Goal: Task Accomplishment & Management: Use online tool/utility

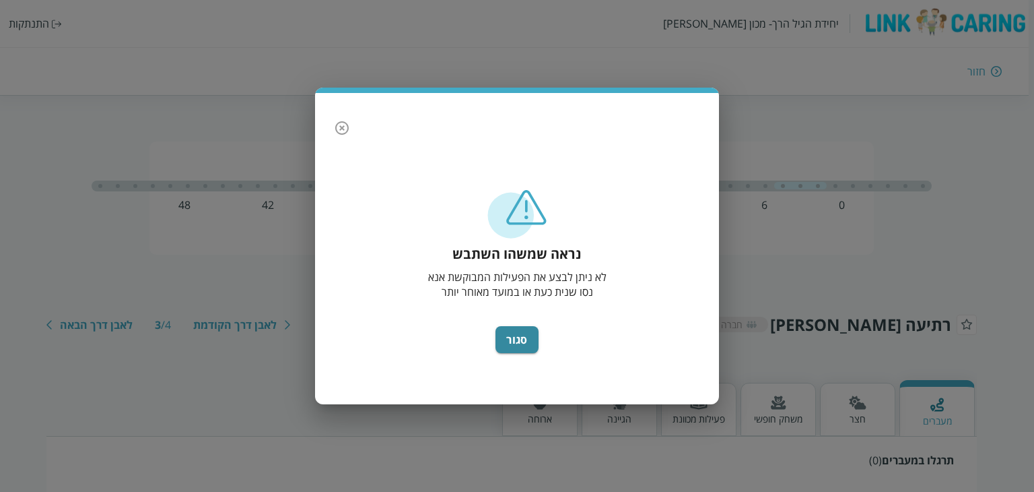
click at [334, 127] on icon "button" at bounding box center [342, 128] width 16 height 16
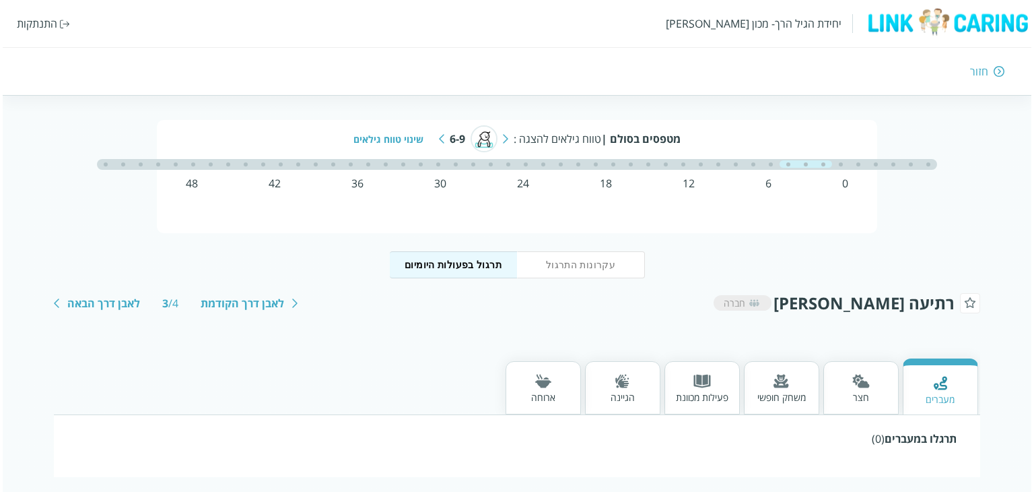
scroll to position [33, 0]
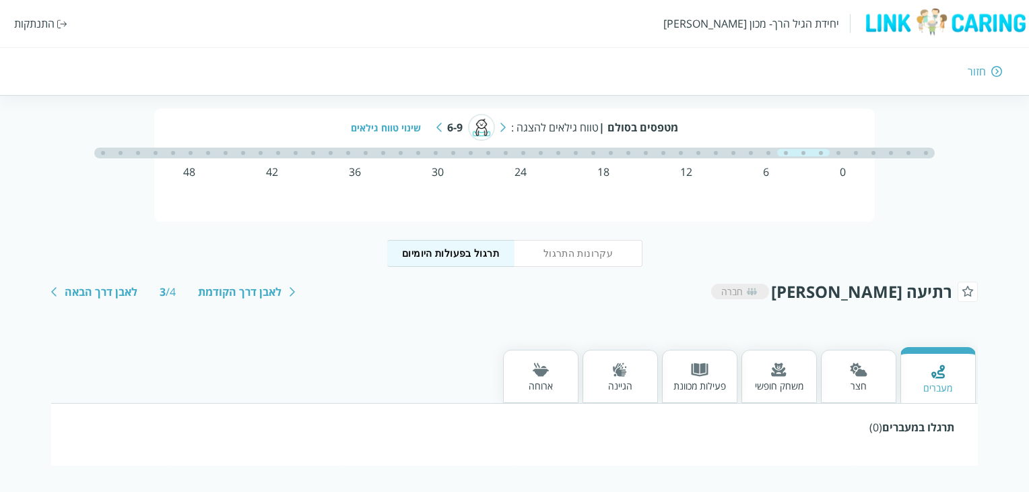
click at [412, 129] on div "שינוי טווח גילאים" at bounding box center [391, 127] width 80 height 13
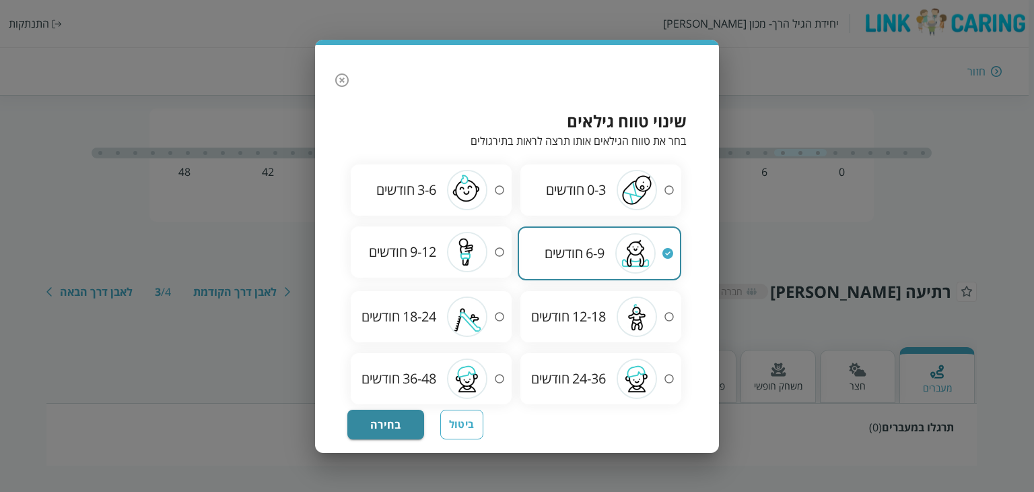
click at [431, 256] on span "9-12" at bounding box center [423, 251] width 26 height 18
radio input "false"
radio input "true"
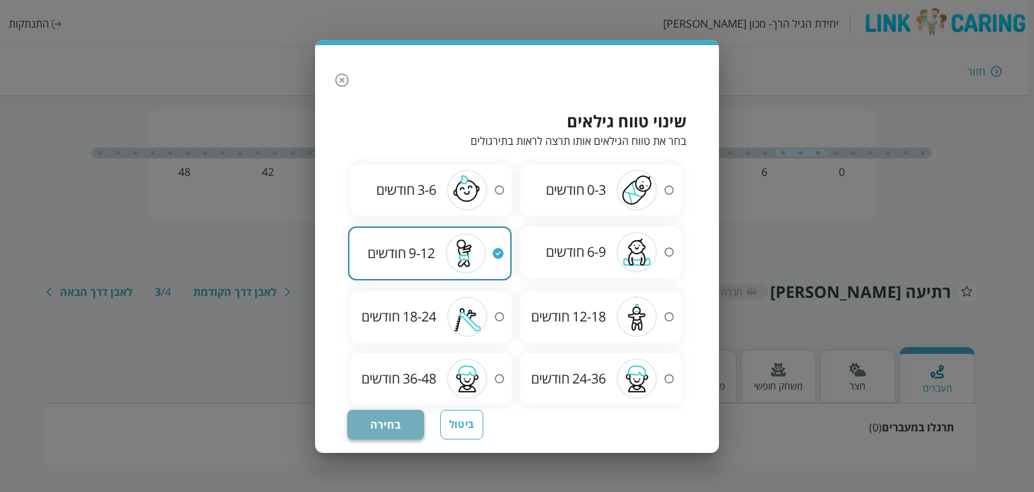
click at [398, 419] on button "בחירה" at bounding box center [385, 424] width 77 height 30
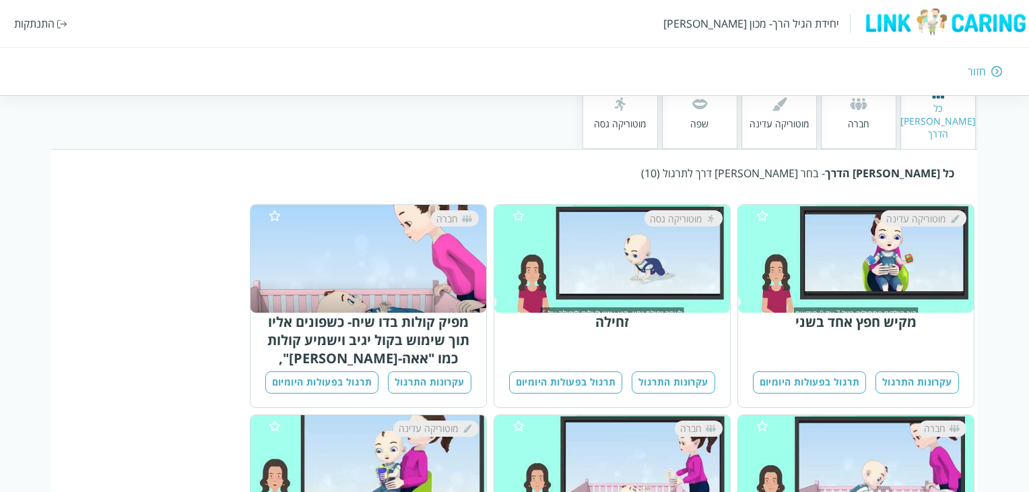
scroll to position [202, 0]
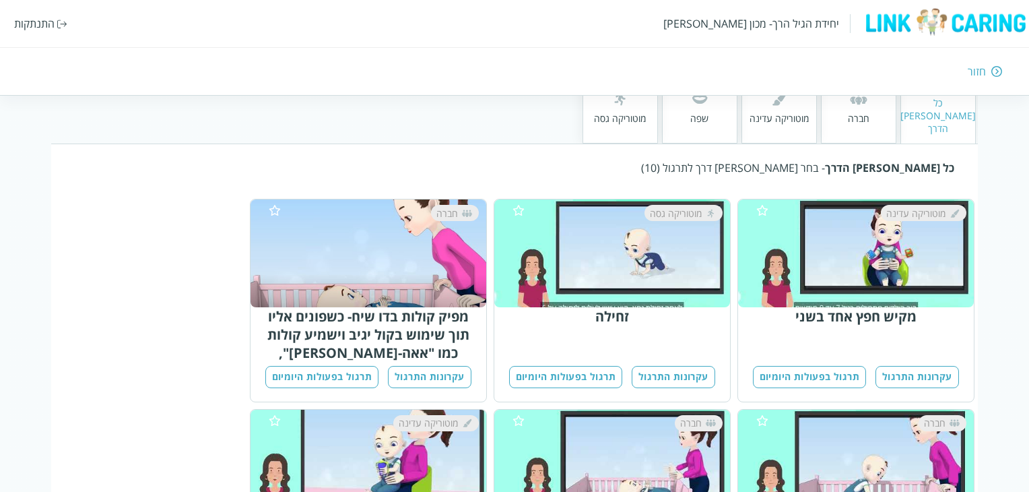
click at [684, 366] on button "עקרונות התרגול" at bounding box center [673, 377] width 83 height 22
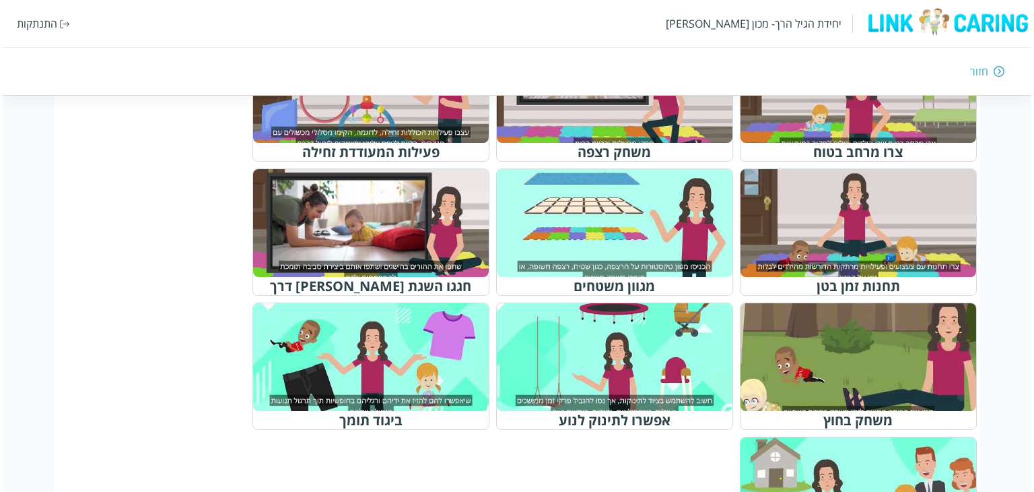
scroll to position [606, 0]
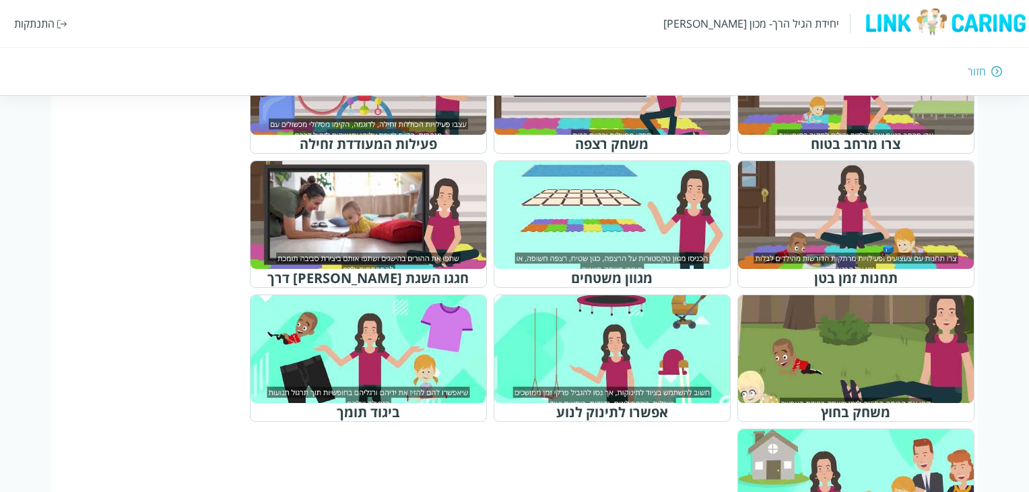
click at [672, 333] on div at bounding box center [618, 348] width 212 height 97
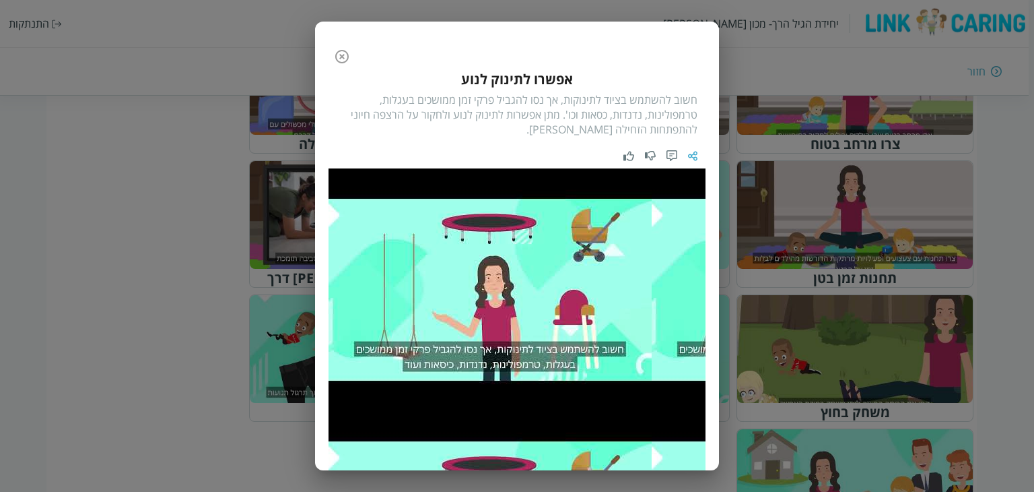
click at [693, 152] on img at bounding box center [692, 155] width 9 height 11
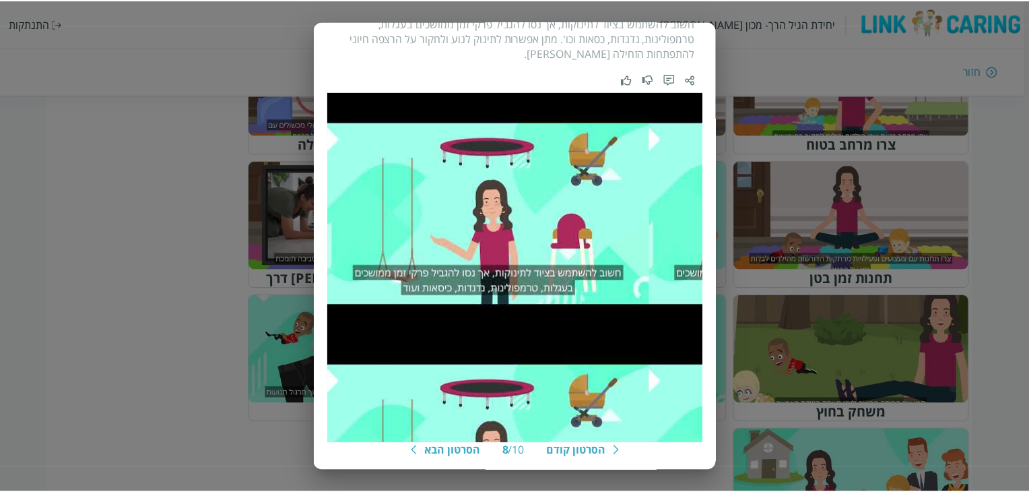
scroll to position [0, 0]
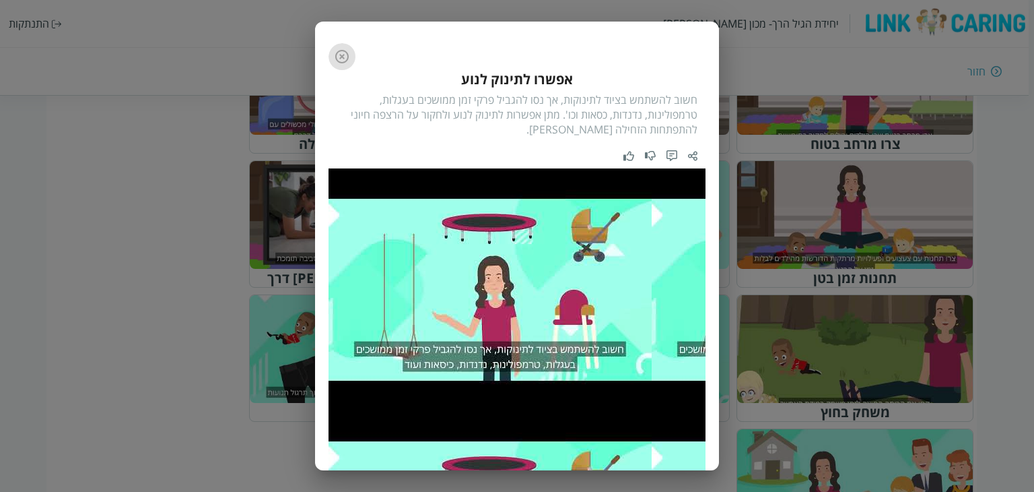
click at [350, 49] on icon "button" at bounding box center [342, 56] width 16 height 16
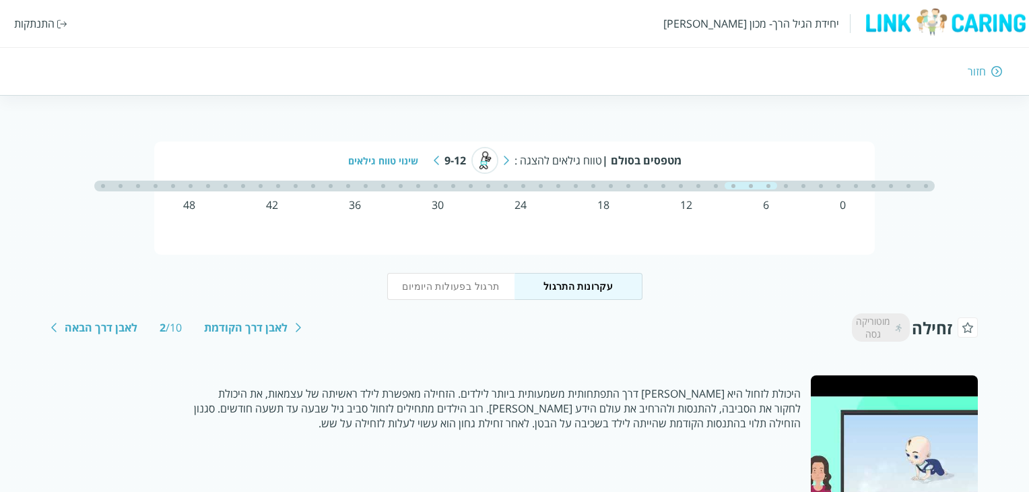
click at [471, 289] on button "תרגול בפעולות היומיום" at bounding box center [451, 286] width 128 height 27
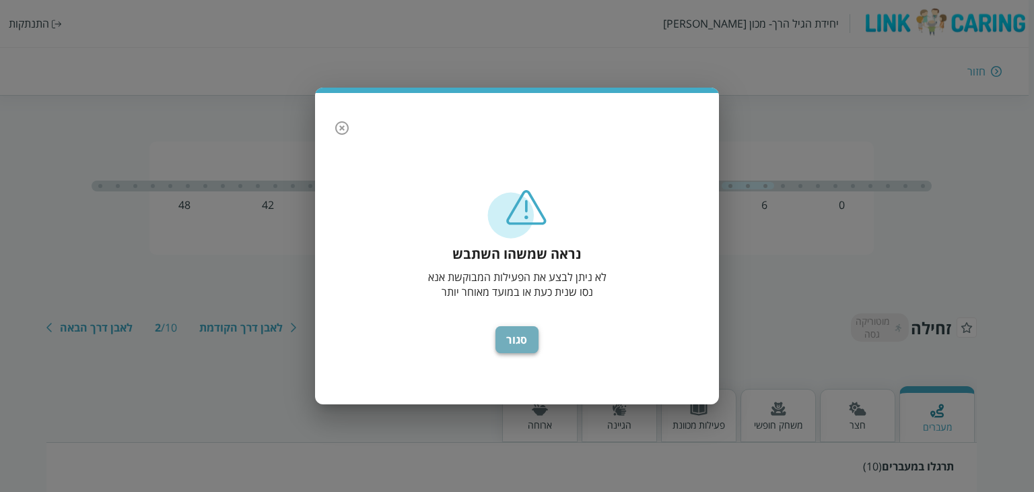
click at [505, 338] on button "סגור" at bounding box center [517, 339] width 43 height 27
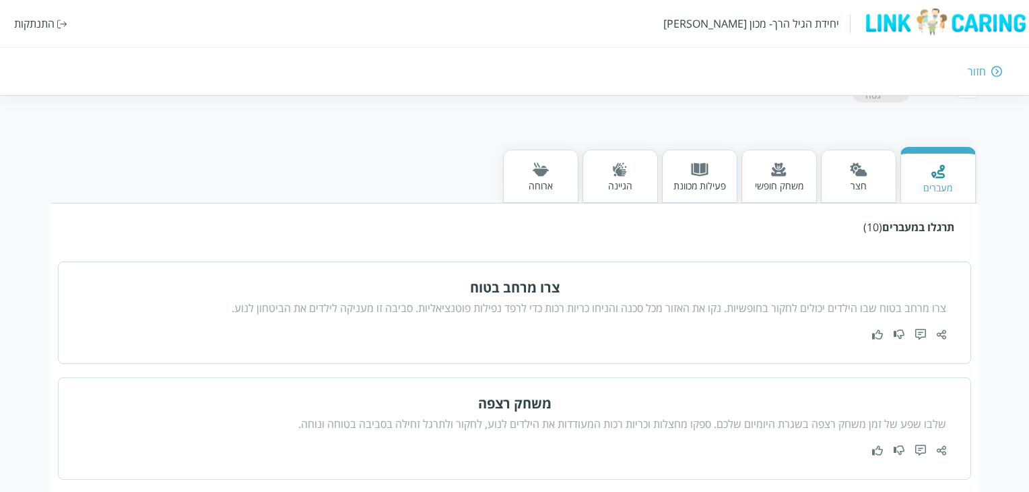
scroll to position [67, 0]
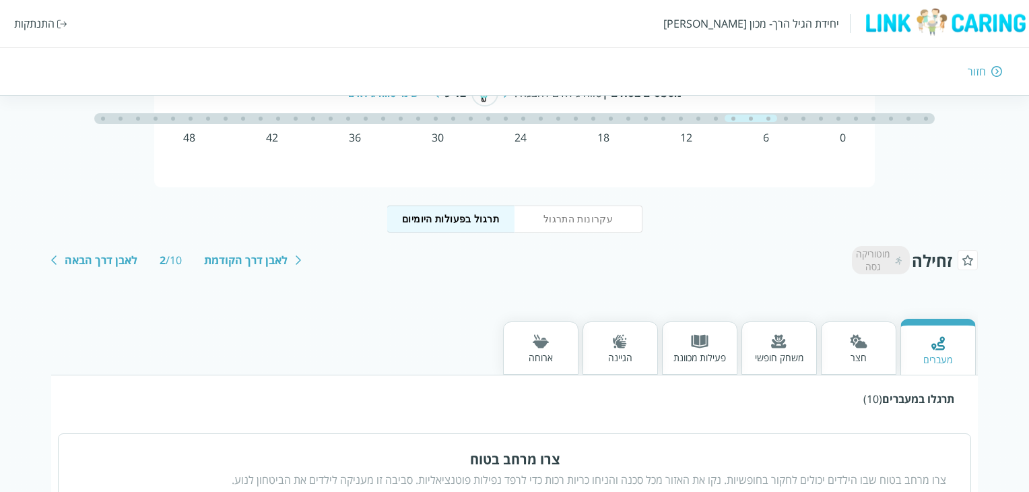
click at [537, 349] on div at bounding box center [541, 342] width 24 height 17
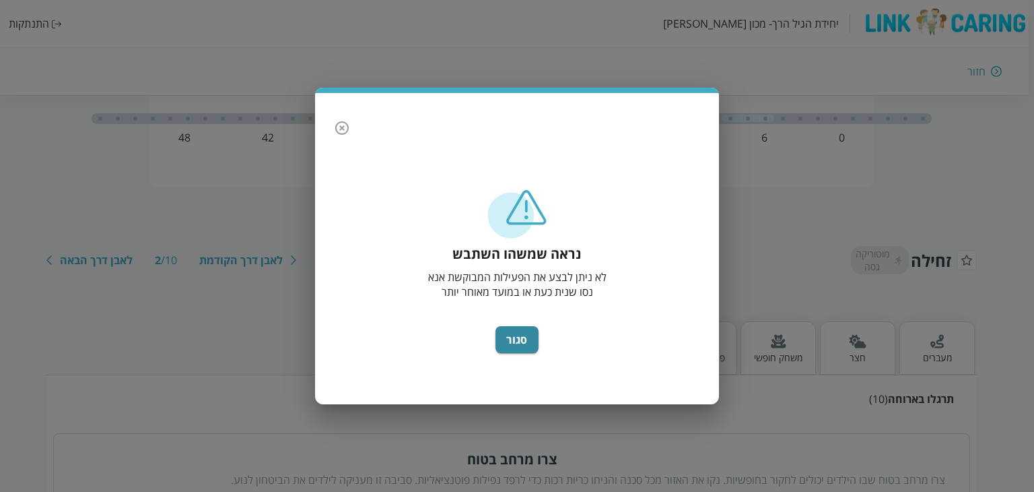
click at [341, 128] on icon "button" at bounding box center [341, 127] width 13 height 13
